Goal: Task Accomplishment & Management: Use online tool/utility

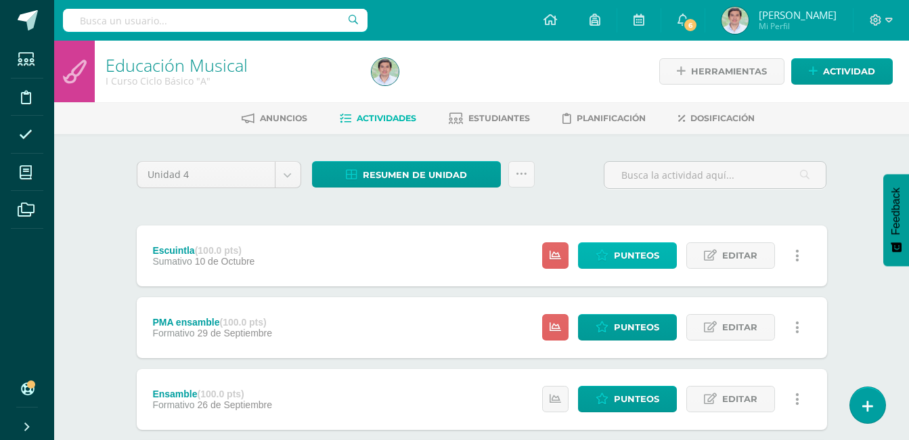
click at [634, 255] on span "Punteos" at bounding box center [636, 255] width 45 height 25
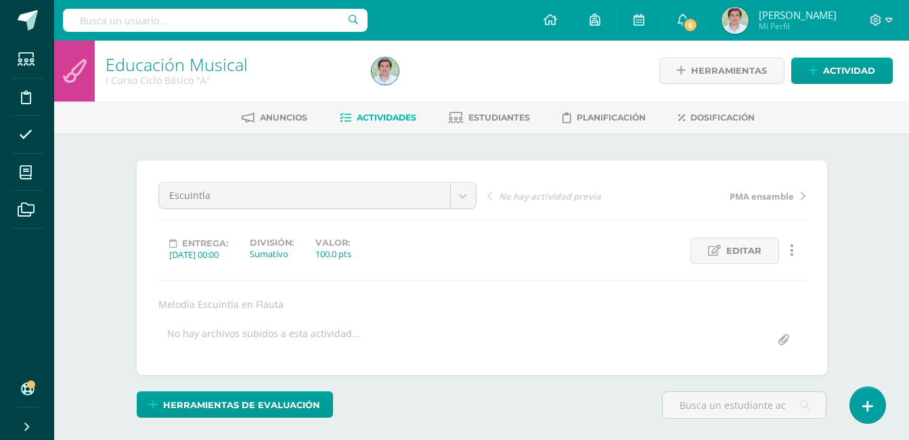
scroll to position [1, 0]
click at [908, 83] on div "Educación Musical I Curso Ciclo Básico "A" Herramientas Detalle de asistencias …" at bounding box center [481, 70] width 855 height 62
drag, startPoint x: 908, startPoint y: 76, endPoint x: 906, endPoint y: 131, distance: 55.5
drag, startPoint x: 906, startPoint y: 131, endPoint x: 896, endPoint y: 150, distance: 21.8
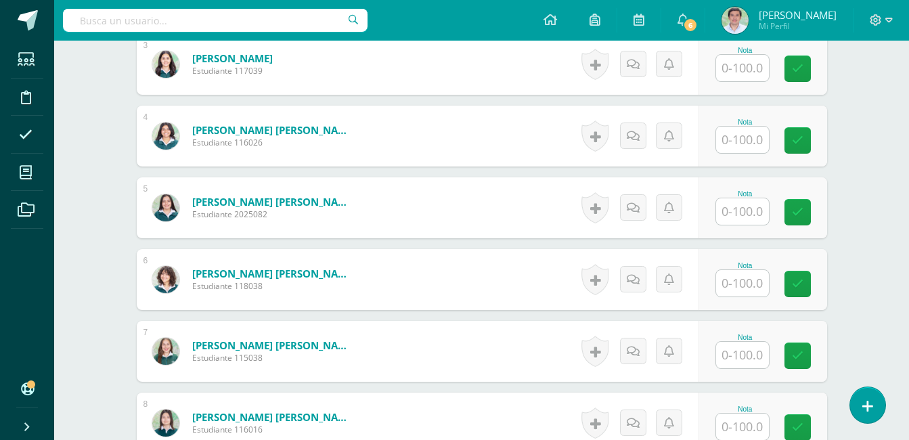
scroll to position [590, 0]
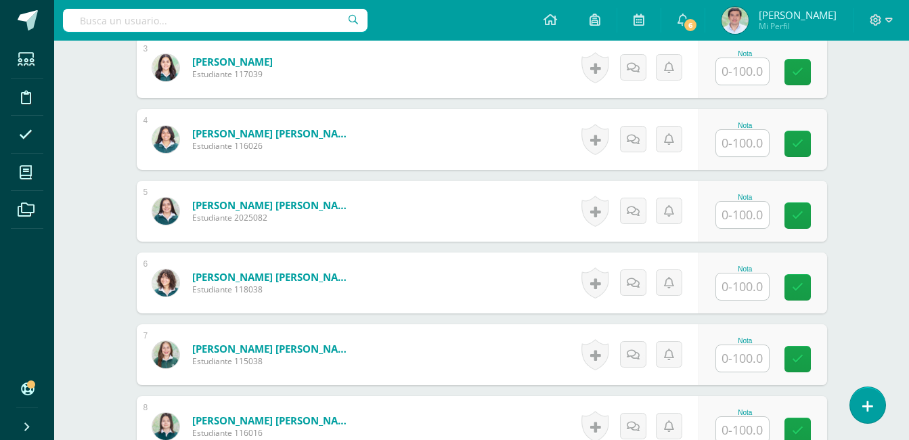
click at [782, 152] on div "Nota" at bounding box center [763, 139] width 129 height 61
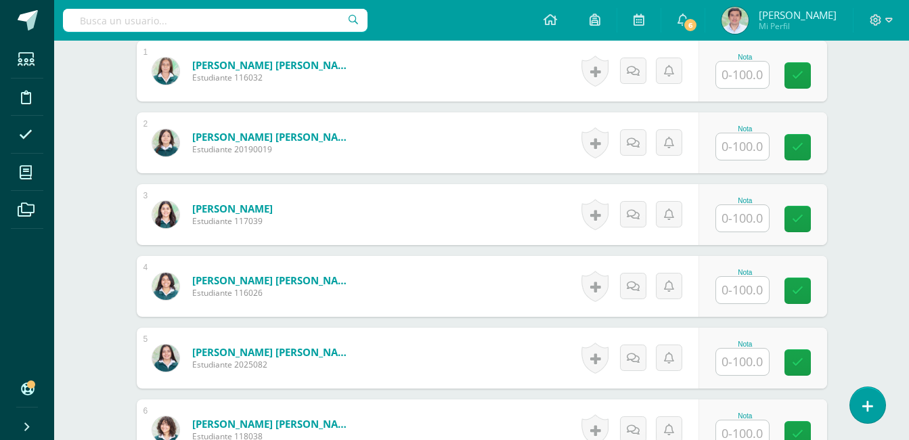
scroll to position [434, 0]
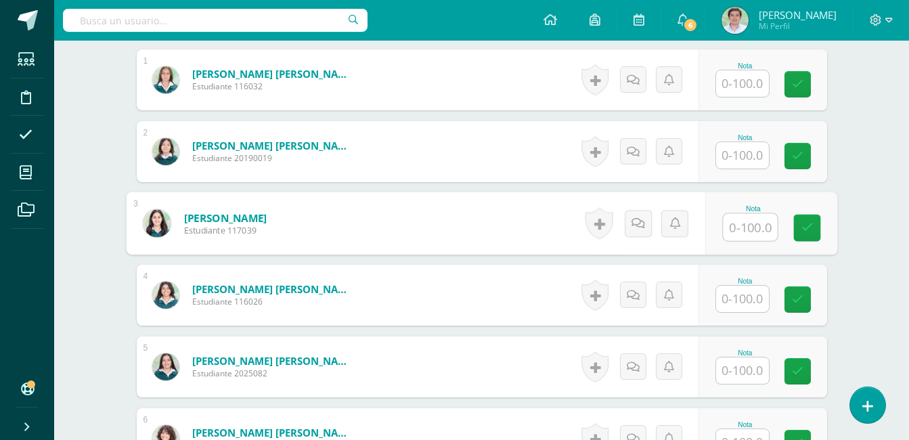
click at [744, 228] on input "text" at bounding box center [750, 227] width 54 height 27
type input "92"
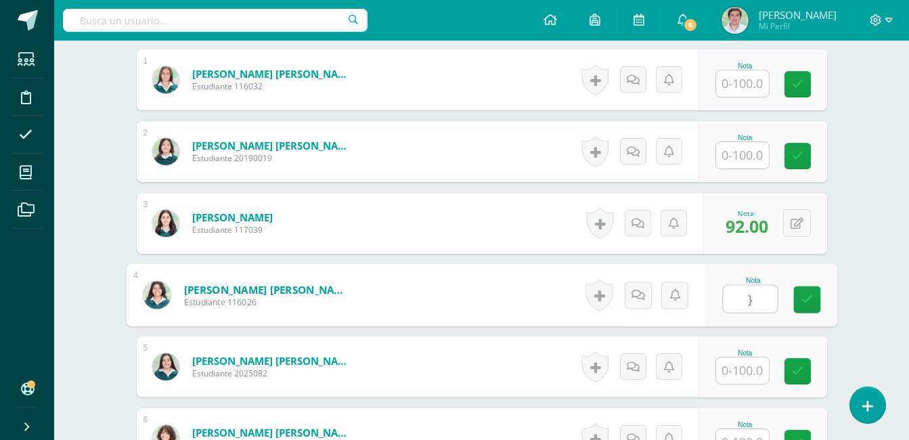
type input "}"
